Goal: Task Accomplishment & Management: Use online tool/utility

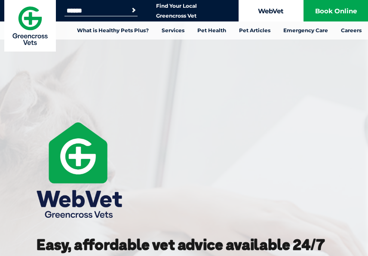
click at [268, 8] on link "WebVet" at bounding box center [270, 10] width 64 height 21
click at [260, 13] on link "WebVet" at bounding box center [270, 10] width 64 height 21
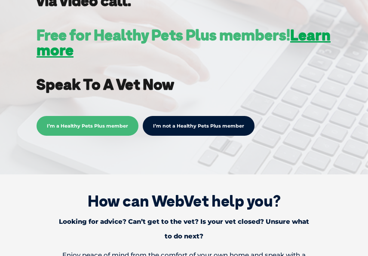
scroll to position [301, 0]
